Goal: Information Seeking & Learning: Learn about a topic

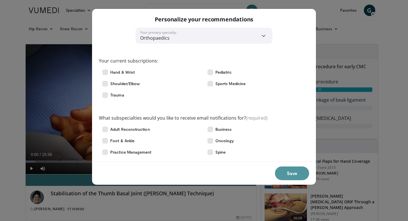
click at [289, 171] on button "Save" at bounding box center [292, 173] width 34 height 14
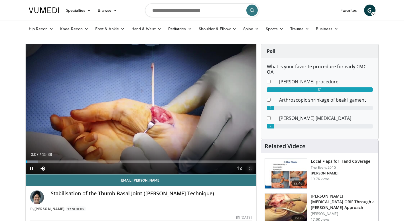
click at [252, 169] on span "Video Player" at bounding box center [250, 168] width 11 height 11
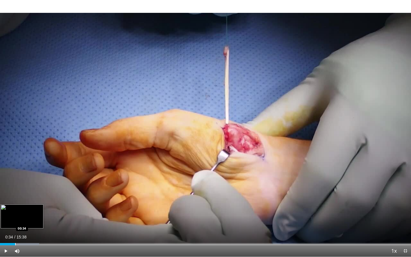
click at [15, 220] on div "Loaded : 9.51% 00:34 00:34" at bounding box center [205, 242] width 411 height 5
click at [20, 220] on div "Progress Bar" at bounding box center [20, 244] width 1 height 2
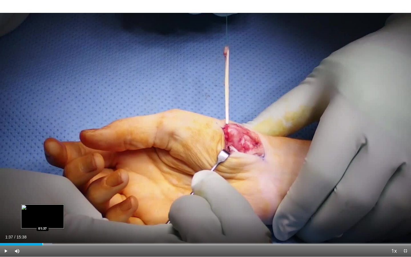
click at [42, 220] on div "Progress Bar" at bounding box center [42, 244] width 1 height 2
click at [50, 220] on div "Progress Bar" at bounding box center [50, 244] width 40 height 2
click at [55, 220] on div "Progress Bar" at bounding box center [55, 244] width 1 height 2
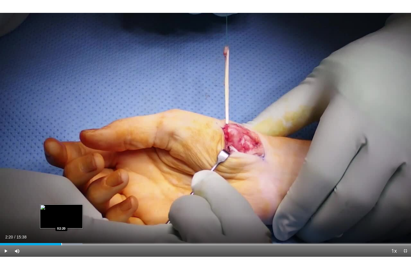
click at [61, 220] on div "Loaded : 20.08% 02:20 02:20" at bounding box center [205, 242] width 411 height 5
click at [58, 220] on div "Loaded : 22.19% 02:23 02:13" at bounding box center [205, 242] width 411 height 5
click at [67, 220] on div "Progress Bar" at bounding box center [67, 244] width 1 height 2
click at [74, 220] on div "Progress Bar" at bounding box center [74, 244] width 1 height 2
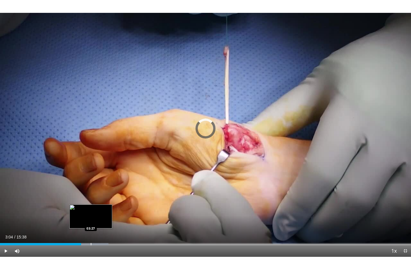
click at [91, 220] on div "Progress Bar" at bounding box center [91, 244] width 1 height 2
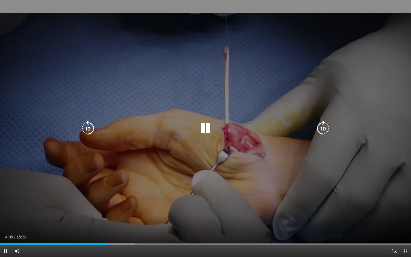
click at [404, 153] on div "10 seconds Tap to unmute" at bounding box center [205, 128] width 411 height 256
click at [64, 220] on div "10 seconds Tap to unmute" at bounding box center [205, 128] width 411 height 256
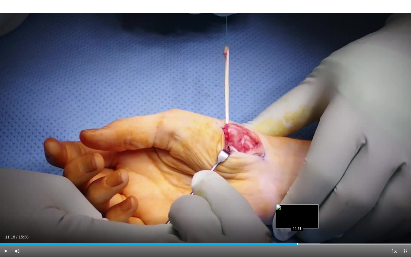
click at [297, 220] on div "Progress Bar" at bounding box center [297, 244] width 1 height 2
click at [302, 220] on div "Progress Bar" at bounding box center [302, 244] width 1 height 2
drag, startPoint x: 302, startPoint y: 243, endPoint x: 306, endPoint y: 243, distance: 4.3
click at [306, 220] on div "Loaded : 74.67% 11:40 11:40" at bounding box center [205, 244] width 411 height 2
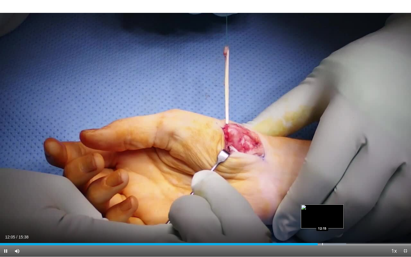
click at [322, 220] on div "Loaded : 84.27% 12:05 12:15" at bounding box center [205, 242] width 411 height 5
click at [327, 220] on div "Loaded : 85.34% 12:19 12:27" at bounding box center [205, 242] width 411 height 5
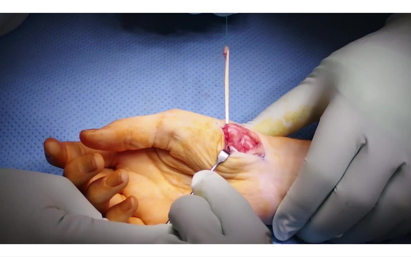
click at [337, 220] on video-js "**********" at bounding box center [205, 128] width 411 height 257
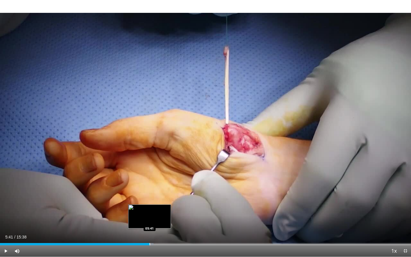
click at [149, 220] on div "Loaded : 37.33% 05:41 05:41" at bounding box center [205, 242] width 411 height 5
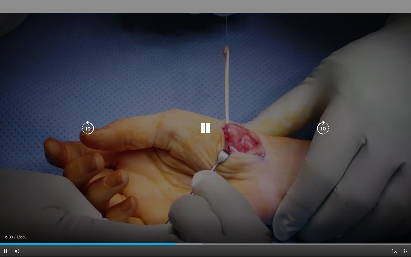
click at [145, 220] on div "10 seconds Tap to unmute" at bounding box center [205, 128] width 411 height 256
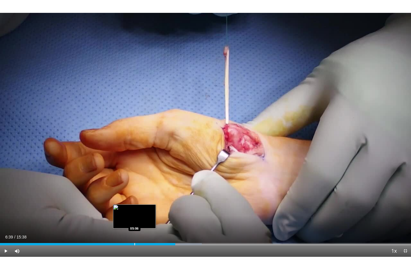
click at [134, 220] on div "Loaded : 49.07% 06:39 05:06" at bounding box center [205, 242] width 411 height 5
click at [138, 220] on div "Progress Bar" at bounding box center [138, 244] width 1 height 2
click at [145, 220] on div "Progress Bar" at bounding box center [145, 244] width 1 height 2
click at [125, 220] on div "Loaded : 30.65% 04:47 04:47" at bounding box center [205, 242] width 411 height 5
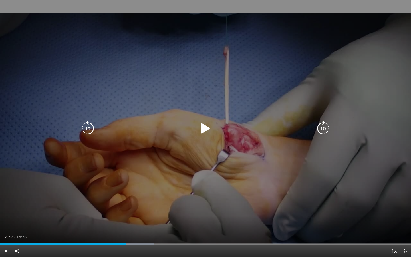
click at [50, 214] on div "10 seconds Tap to unmute" at bounding box center [205, 128] width 411 height 256
click at [75, 204] on div "10 seconds Tap to unmute" at bounding box center [205, 128] width 411 height 256
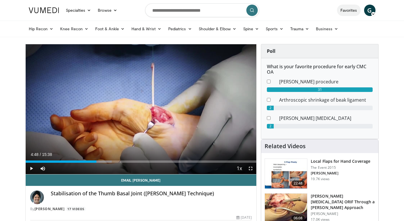
click at [352, 10] on link "Favorites" at bounding box center [349, 10] width 24 height 11
click at [187, 11] on input "Search topics, interventions" at bounding box center [202, 10] width 114 height 14
type input "**********"
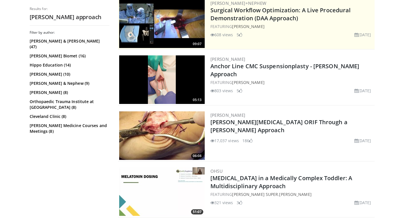
scroll to position [127, 0]
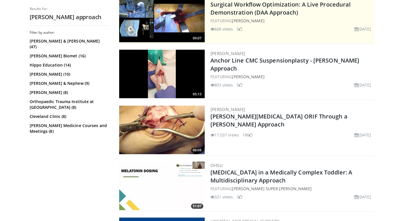
click at [166, 136] on img at bounding box center [162, 130] width 86 height 48
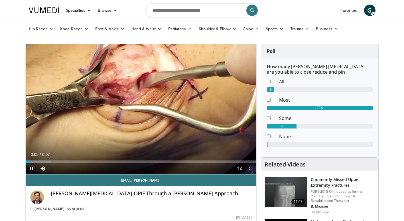
click at [249, 167] on span "Video Player" at bounding box center [250, 168] width 11 height 11
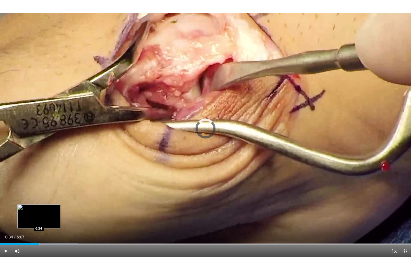
click at [39, 220] on div "Progress Bar" at bounding box center [39, 244] width 1 height 2
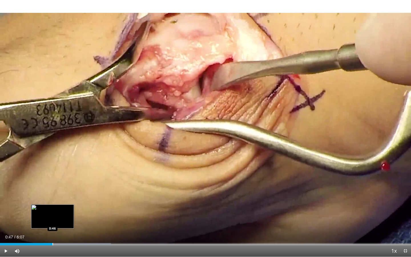
click at [53, 220] on div "Progress Bar" at bounding box center [52, 244] width 1 height 2
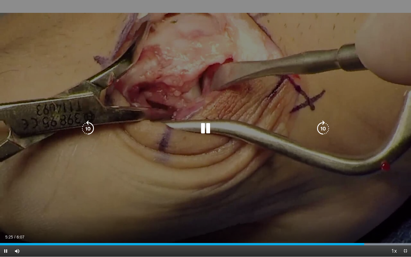
click at [204, 127] on icon "Video Player" at bounding box center [205, 128] width 16 height 16
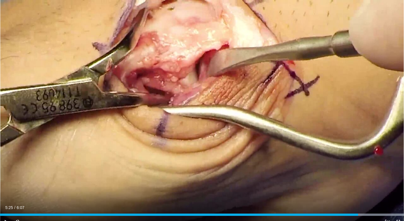
scroll to position [266, 0]
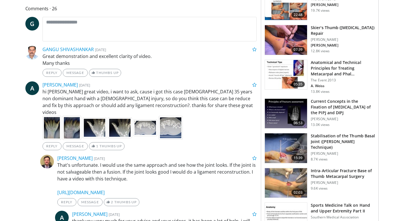
click at [321, 138] on h3 "Stabilisation of the Thumb Basal Joint ([PERSON_NAME] Technique)" at bounding box center [343, 141] width 64 height 17
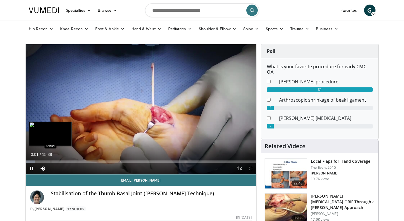
click at [51, 161] on div "Progress Bar" at bounding box center [51, 161] width 1 height 2
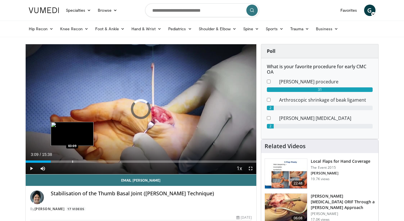
click at [72, 161] on div "Loaded : 0.00% 01:42 03:09" at bounding box center [141, 161] width 231 height 2
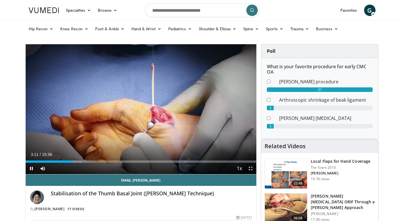
click at [92, 163] on div "Current Time 3:11 / Duration 15:38 Pause Skip Backward Skip Forward Mute Loaded…" at bounding box center [141, 168] width 231 height 11
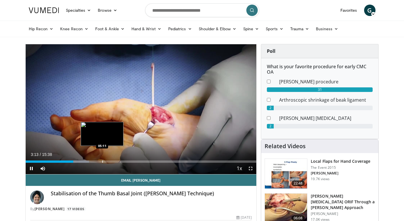
click at [102, 161] on div "Progress Bar" at bounding box center [102, 161] width 1 height 2
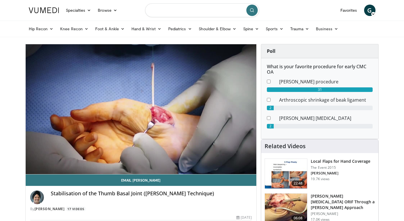
click at [168, 9] on input "Search topics, interventions" at bounding box center [202, 10] width 114 height 14
type input "**********"
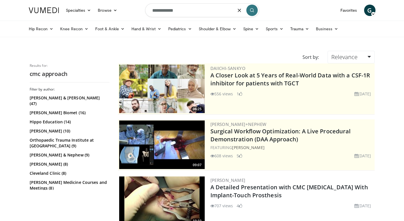
click at [185, 10] on input "**********" at bounding box center [202, 10] width 114 height 14
type input "*"
type input "**********"
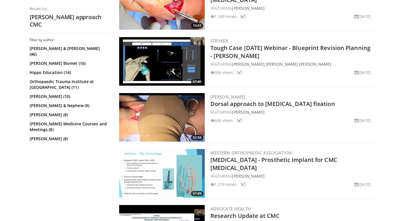
scroll to position [1089, 0]
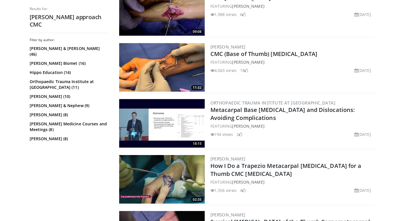
click at [142, 112] on img at bounding box center [162, 123] width 86 height 48
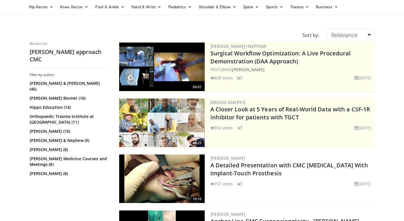
scroll to position [22, 0]
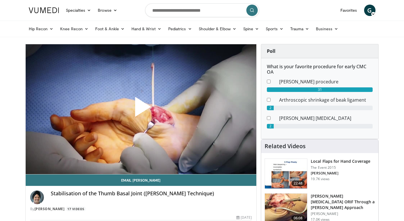
click at [141, 109] on span "Video Player" at bounding box center [141, 109] width 0 height 0
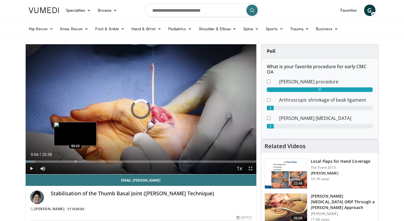
click at [76, 161] on div "Progress Bar" at bounding box center [76, 161] width 1 height 2
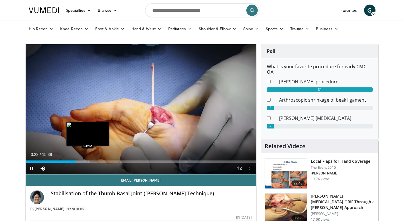
click at [88, 162] on video-js "**********" at bounding box center [141, 109] width 231 height 130
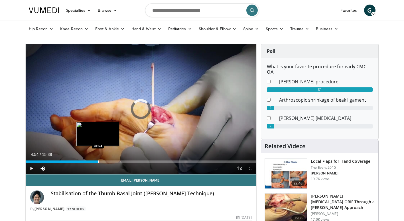
click at [98, 160] on div "Loaded : 28.53% 03:25 04:54" at bounding box center [141, 159] width 231 height 5
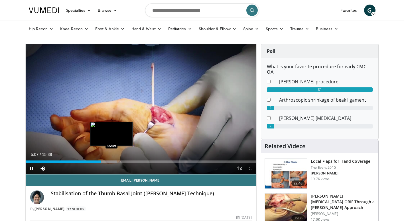
click at [112, 161] on div "Progress Bar" at bounding box center [112, 161] width 1 height 2
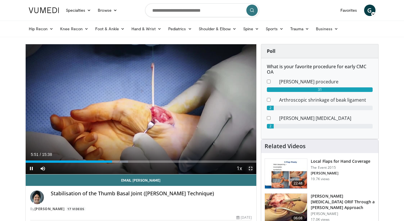
click at [249, 167] on span "Video Player" at bounding box center [250, 168] width 11 height 11
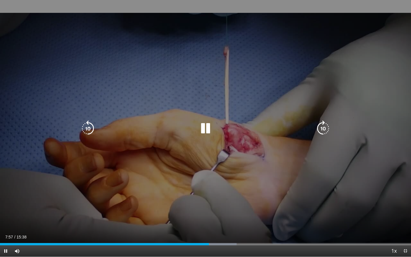
click at [84, 129] on icon "Video Player" at bounding box center [88, 128] width 16 height 16
click at [137, 179] on div "10 seconds Tap to unmute" at bounding box center [205, 128] width 411 height 256
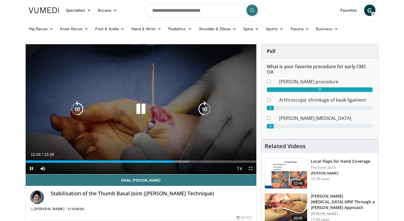
click at [142, 109] on icon "Video Player" at bounding box center [141, 109] width 16 height 16
